Goal: Task Accomplishment & Management: Use online tool/utility

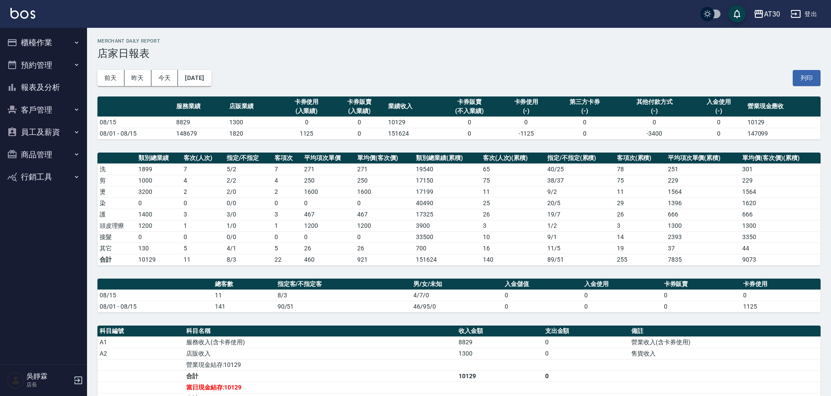
scroll to position [5, 0]
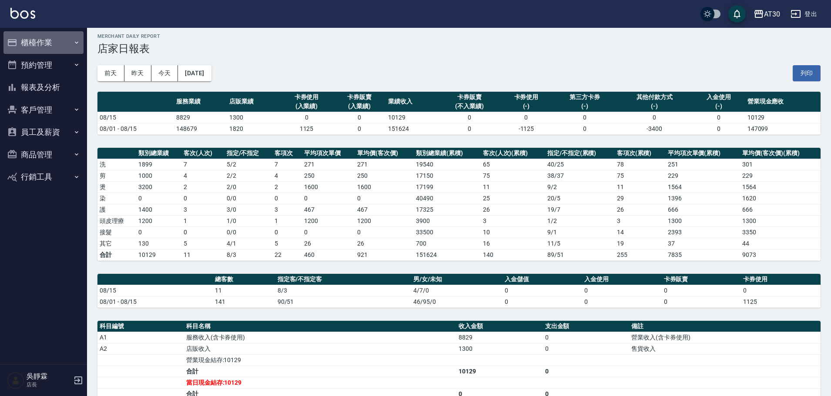
click at [30, 41] on button "櫃檯作業" at bounding box center [43, 42] width 80 height 23
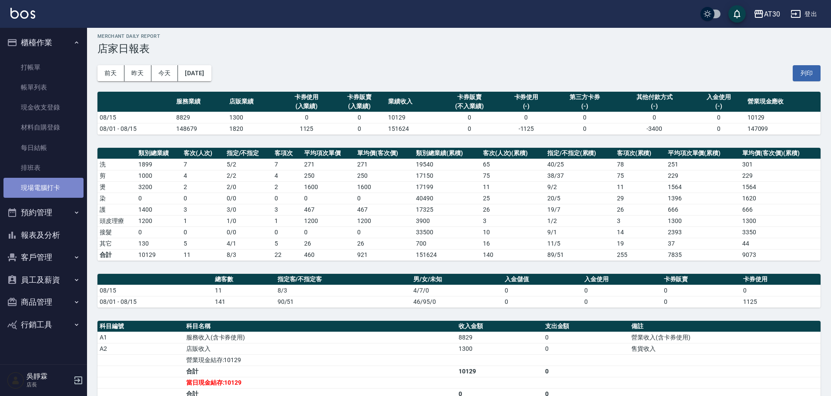
click at [20, 193] on link "現場電腦打卡" at bounding box center [43, 188] width 80 height 20
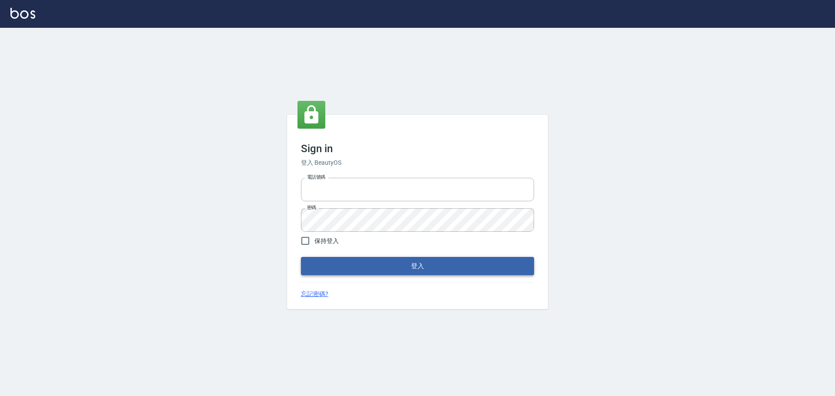
type input "0976570099"
click at [420, 265] on button "登入" at bounding box center [417, 266] width 233 height 18
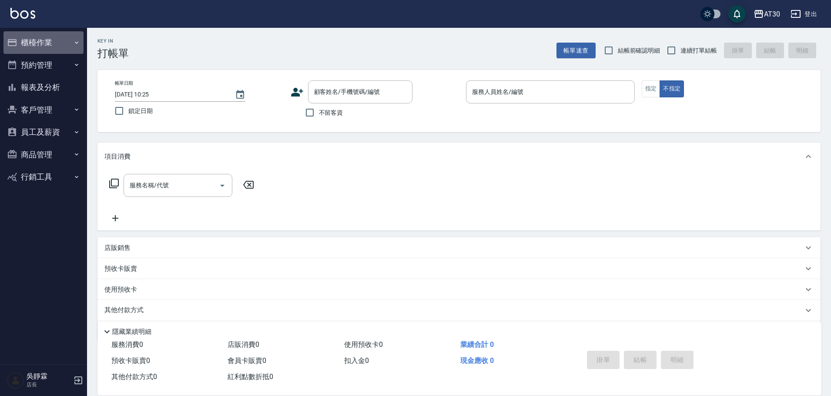
click at [44, 53] on button "櫃檯作業" at bounding box center [43, 42] width 80 height 23
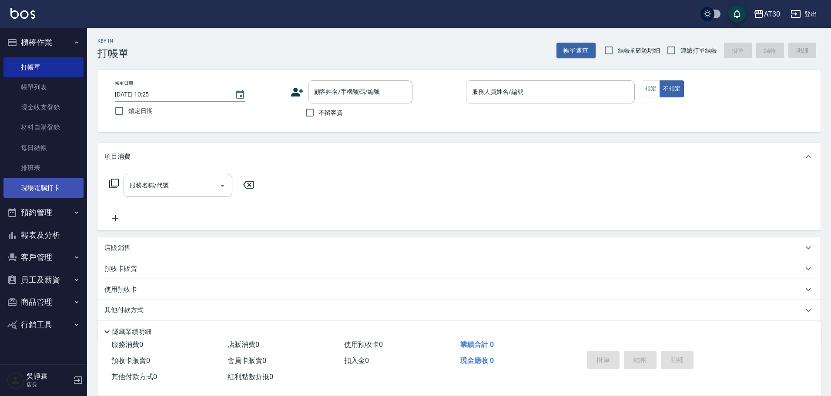
click at [54, 188] on link "現場電腦打卡" at bounding box center [43, 188] width 80 height 20
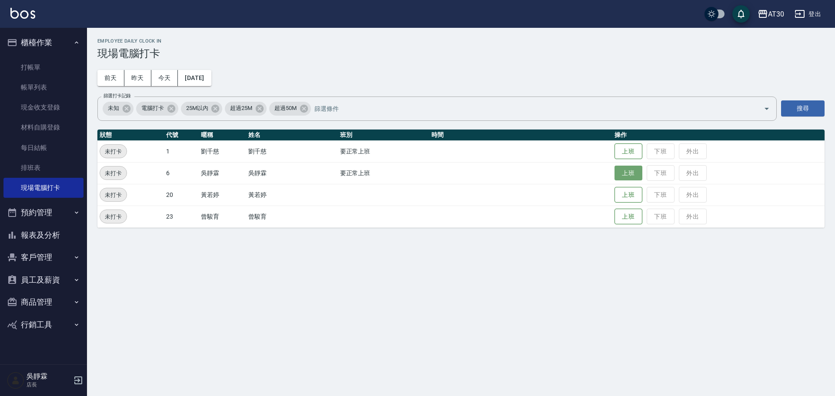
click at [626, 174] on button "上班" at bounding box center [629, 173] width 28 height 15
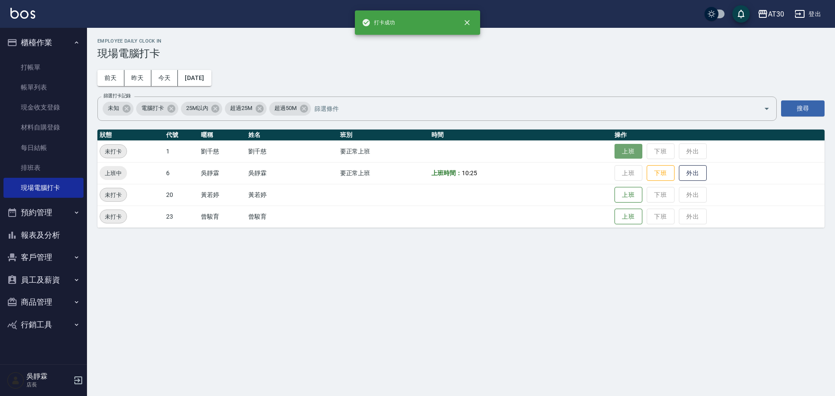
click at [627, 152] on button "上班" at bounding box center [629, 151] width 28 height 15
